Goal: Check status: Check status

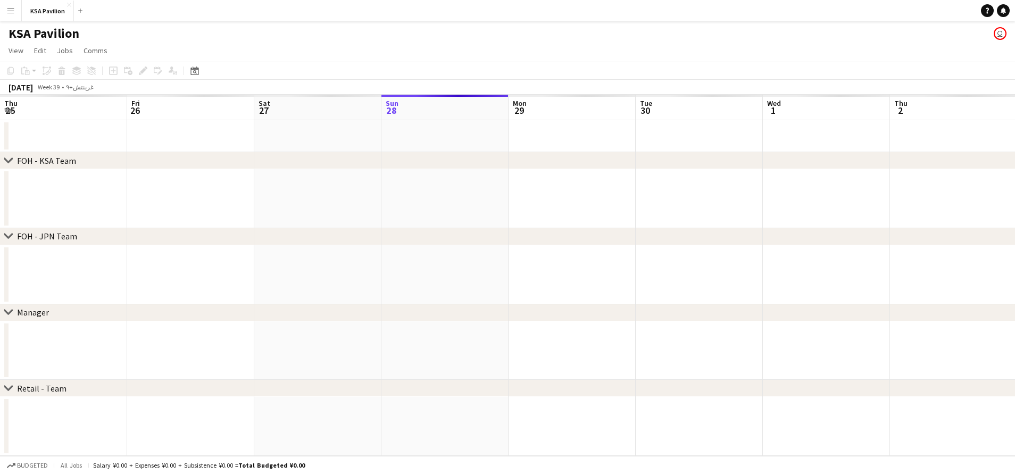
scroll to position [0, 254]
click at [7, 13] on app-icon "Menu" at bounding box center [10, 10] width 9 height 9
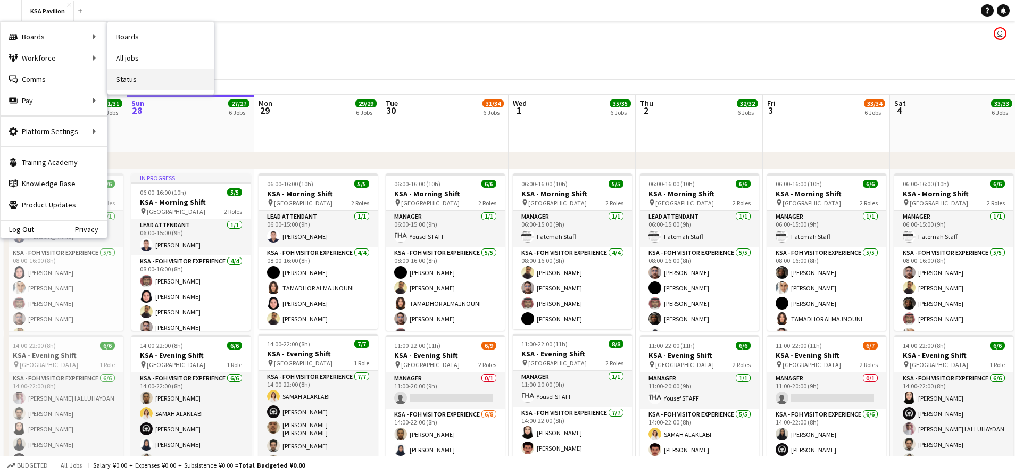
click at [145, 75] on link "Status" at bounding box center [160, 79] width 106 height 21
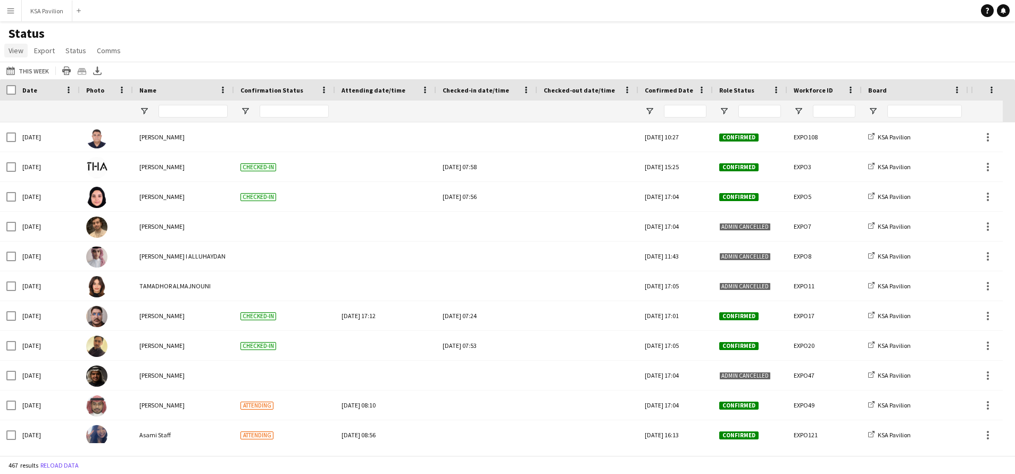
click at [8, 51] on link "View" at bounding box center [15, 51] width 23 height 14
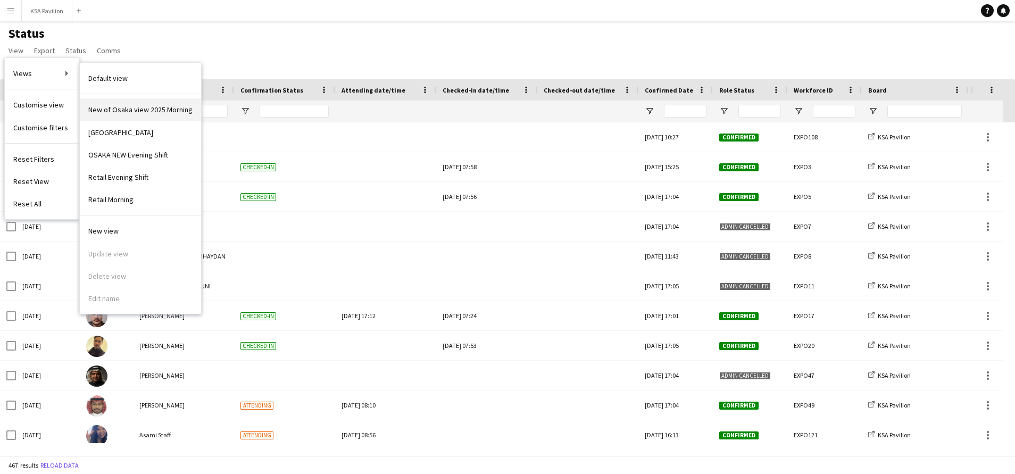
click at [138, 104] on link "New of Osaka view 2025 Morning" at bounding box center [140, 109] width 121 height 22
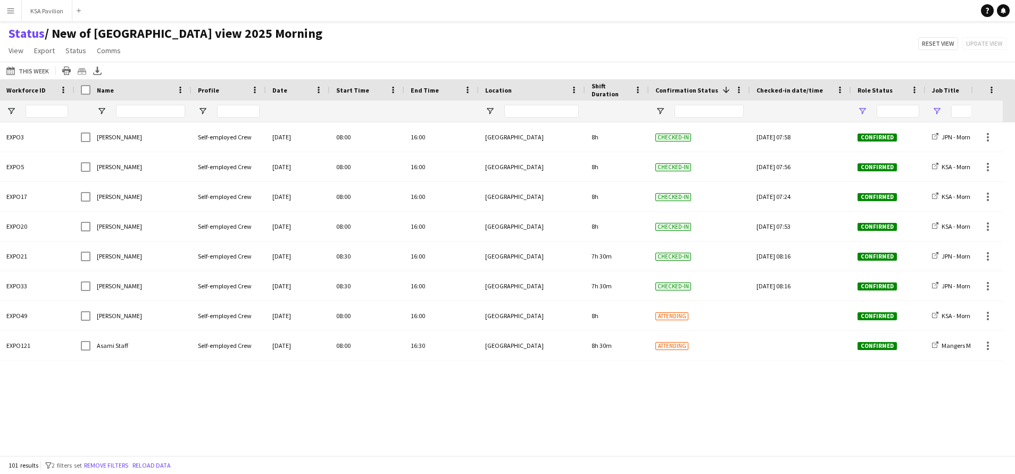
type input "**********"
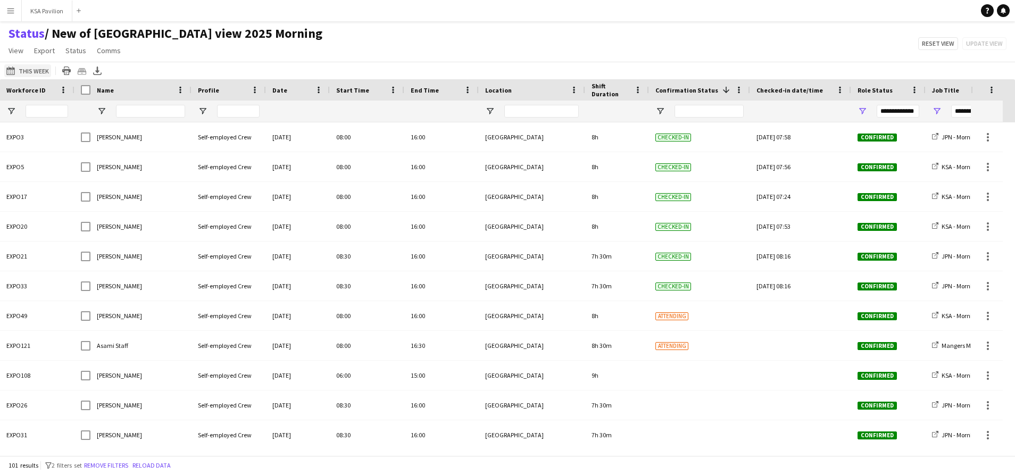
click at [15, 69] on app-icon "This Week" at bounding box center [12, 71] width 12 height 9
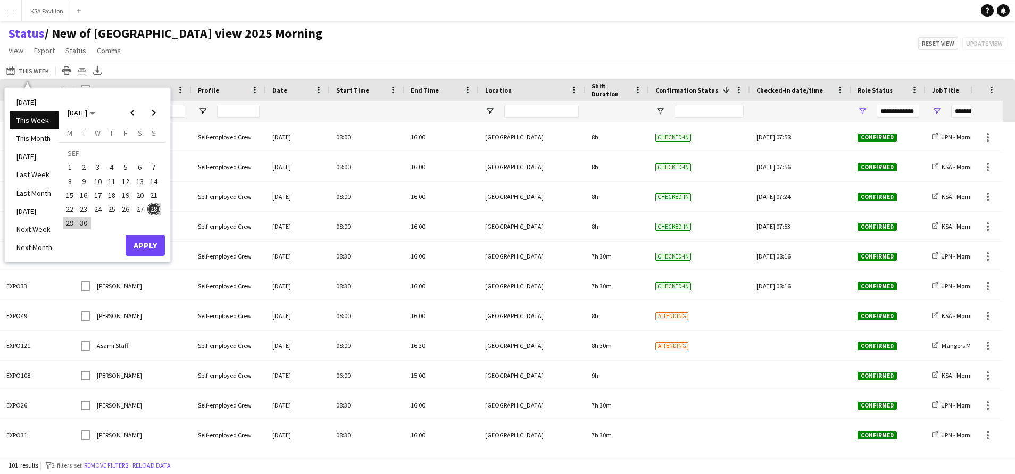
click at [152, 211] on span "28" at bounding box center [153, 209] width 13 height 13
click at [156, 238] on button "Apply" at bounding box center [145, 245] width 39 height 21
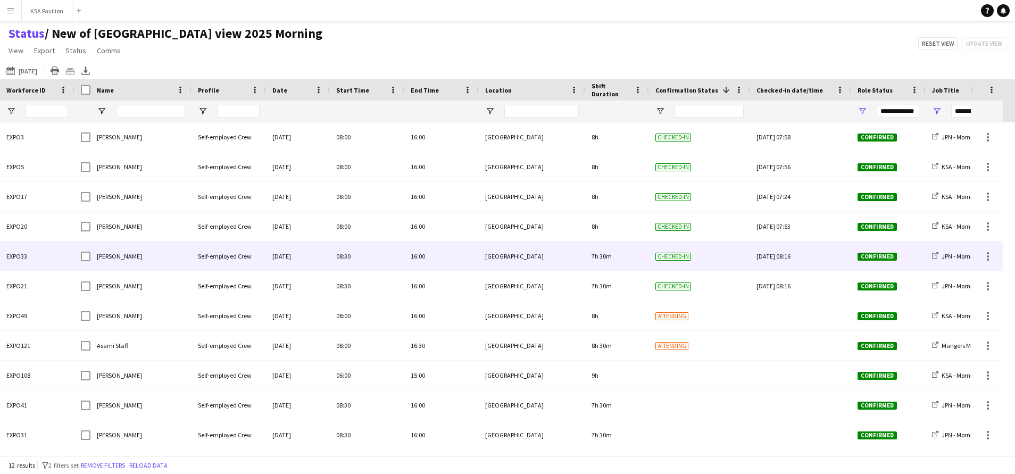
click at [168, 245] on div "[PERSON_NAME]" at bounding box center [140, 256] width 101 height 29
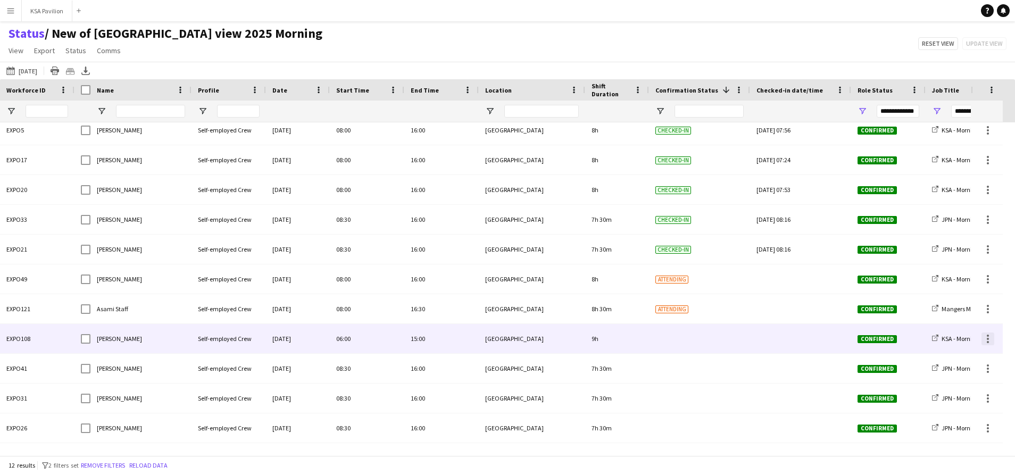
click at [989, 337] on div at bounding box center [988, 339] width 13 height 13
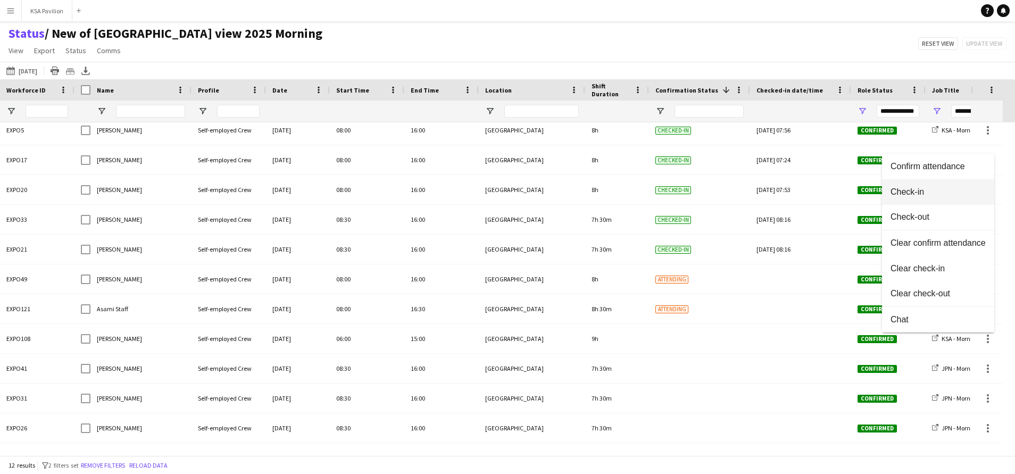
click at [936, 202] on button "Check-in" at bounding box center [938, 192] width 112 height 26
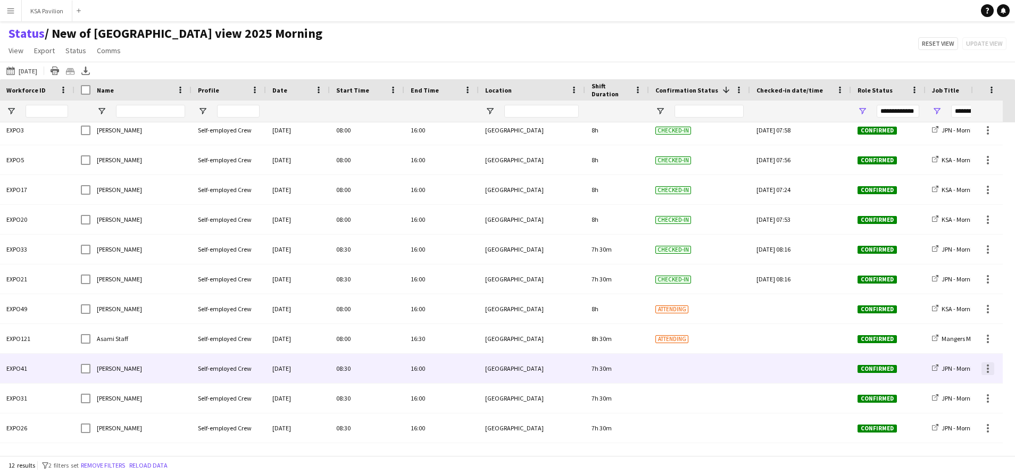
click at [990, 368] on div at bounding box center [988, 368] width 13 height 13
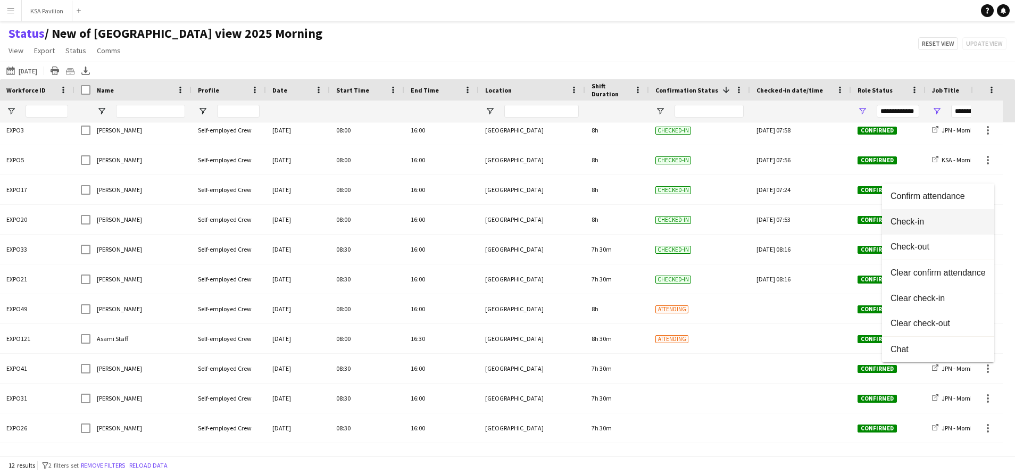
click at [921, 231] on button "Check-in" at bounding box center [938, 222] width 112 height 26
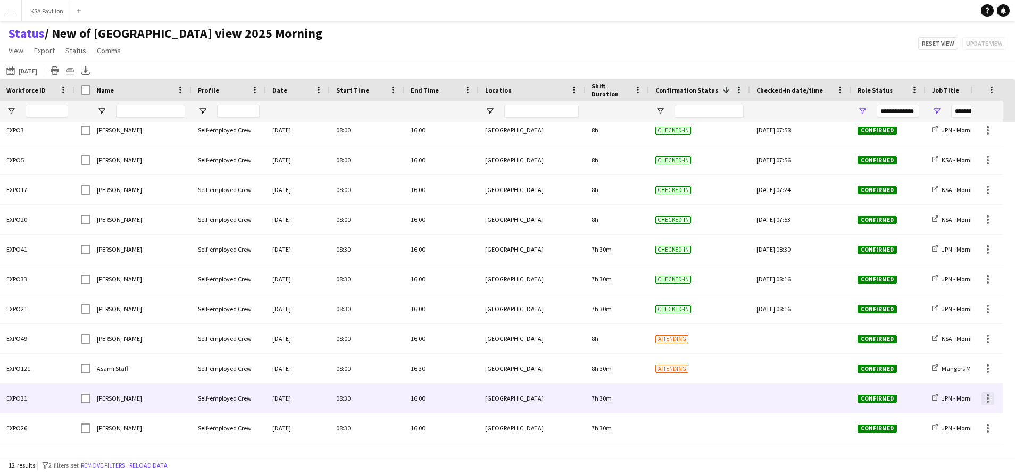
click at [989, 403] on div at bounding box center [988, 398] width 13 height 13
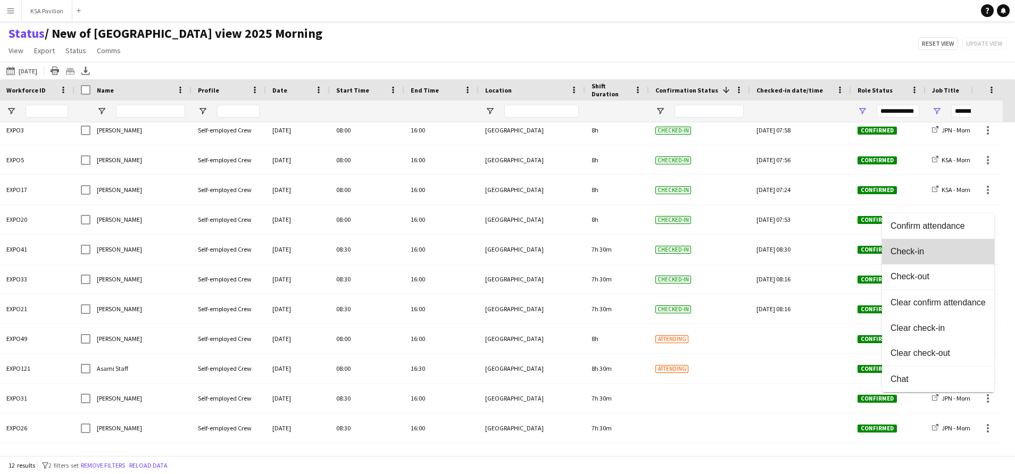
click at [960, 262] on button "Check-in" at bounding box center [938, 252] width 112 height 26
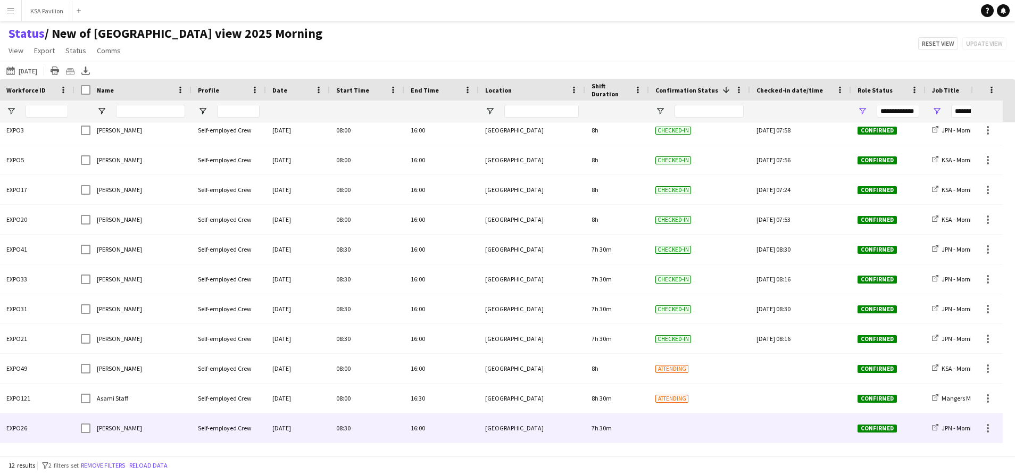
click at [990, 440] on div at bounding box center [987, 427] width 32 height 29
click at [989, 433] on div at bounding box center [988, 428] width 13 height 13
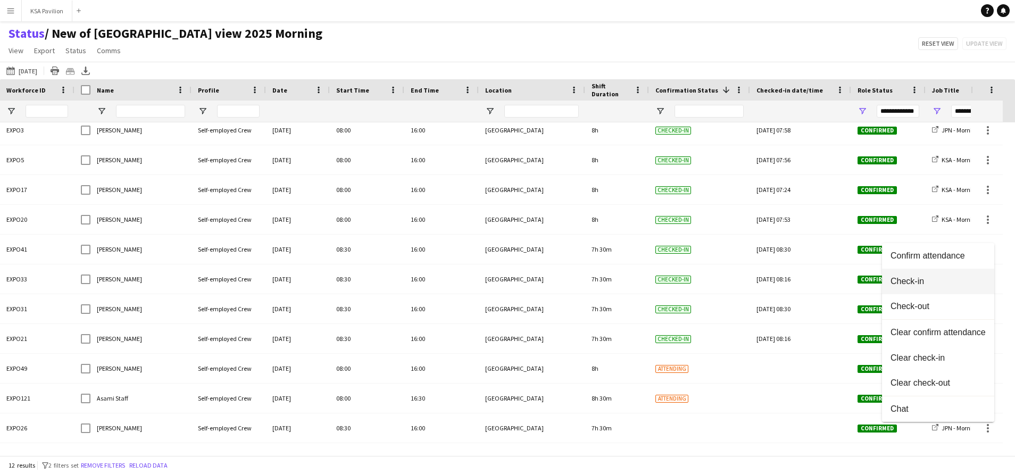
click at [940, 287] on button "Check-in" at bounding box center [938, 282] width 112 height 26
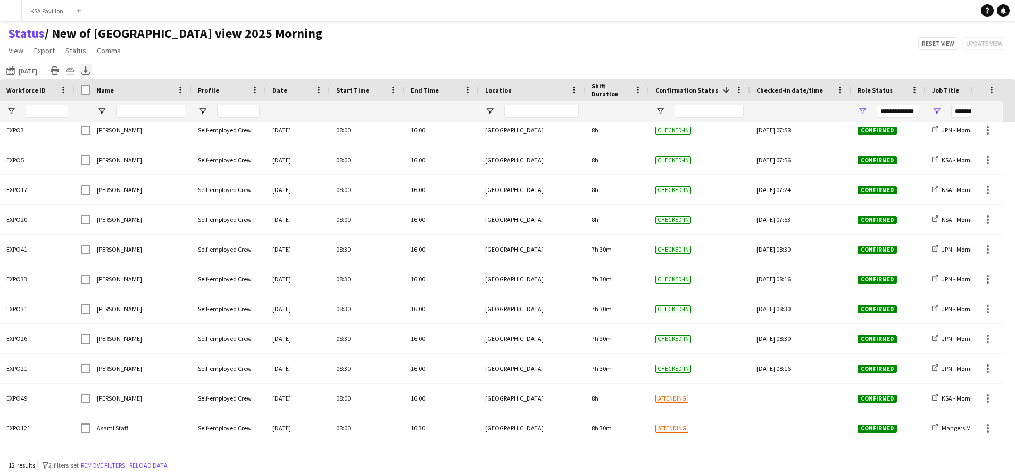
click at [88, 72] on icon "Export XLSX" at bounding box center [85, 71] width 9 height 9
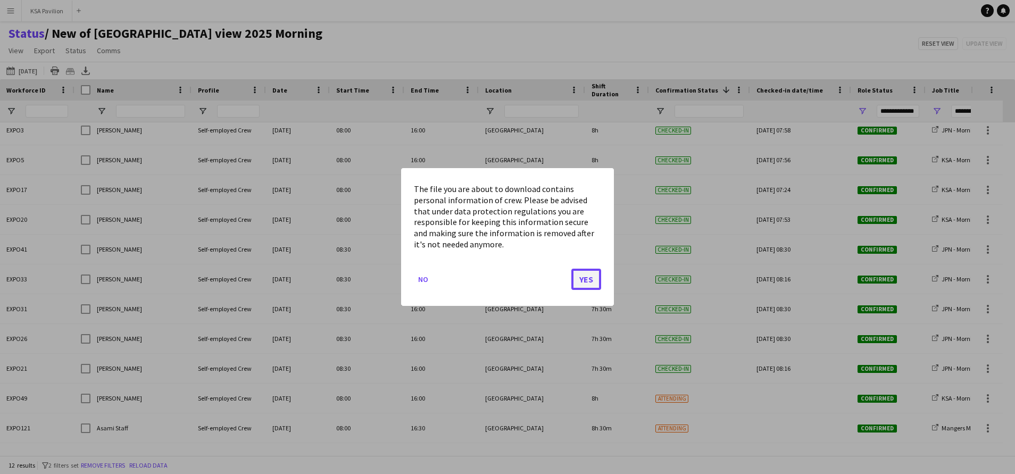
click at [587, 284] on button "Yes" at bounding box center [587, 279] width 30 height 21
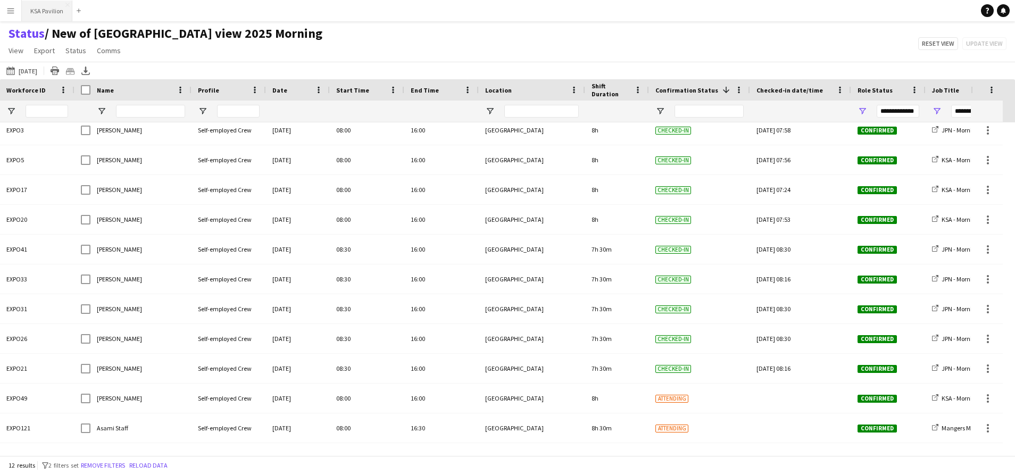
click at [46, 9] on button "KSA Pavilion Close" at bounding box center [47, 11] width 51 height 21
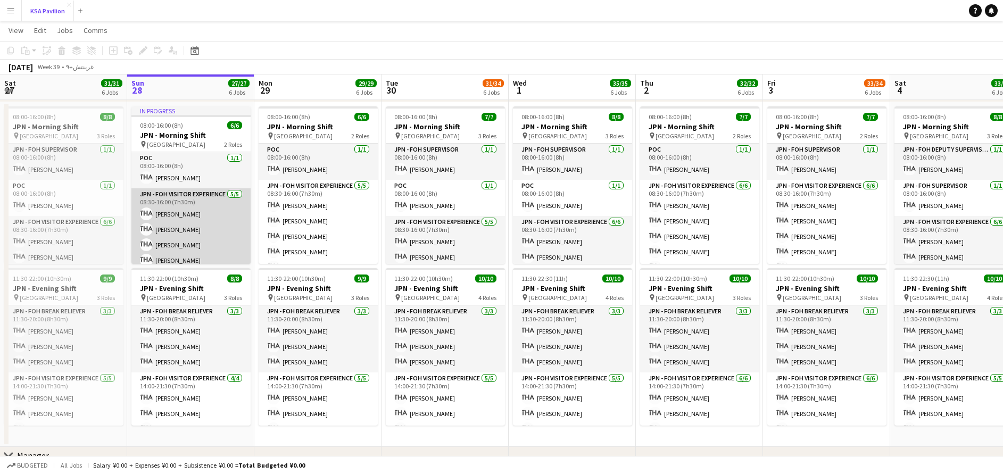
scroll to position [22, 0]
